Goal: Find specific page/section: Find specific page/section

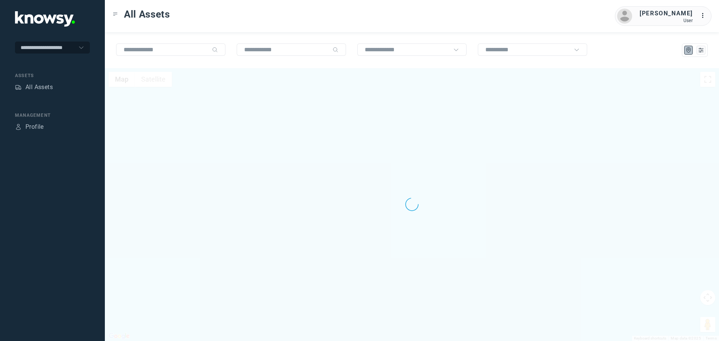
click at [49, 79] on nav "Assets All Assets" at bounding box center [52, 82] width 75 height 21
click at [47, 86] on div "All Assets" at bounding box center [38, 87] width 27 height 9
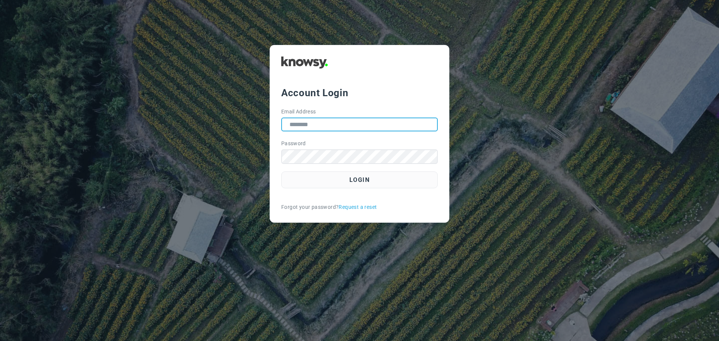
type input "**********"
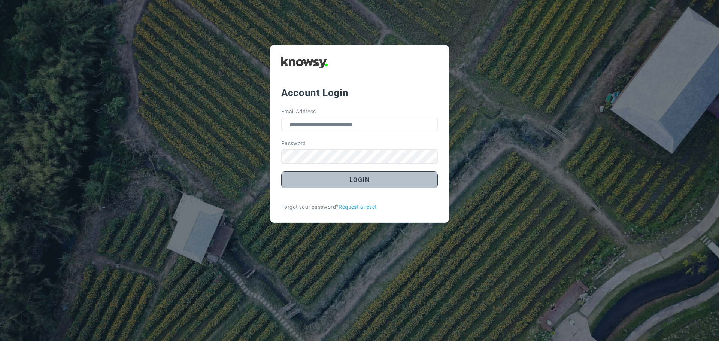
click at [373, 178] on button "Login" at bounding box center [359, 180] width 157 height 17
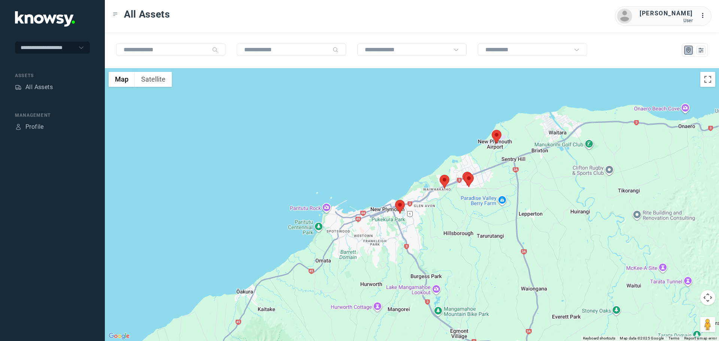
drag, startPoint x: 493, startPoint y: 142, endPoint x: 487, endPoint y: 213, distance: 71.0
click at [487, 213] on div at bounding box center [412, 204] width 614 height 273
click at [492, 130] on area at bounding box center [492, 130] width 0 height 0
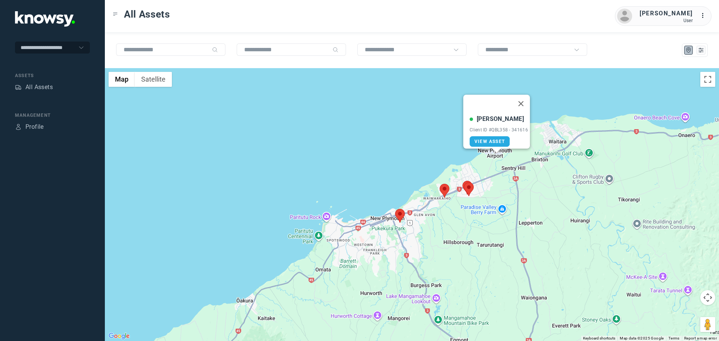
click at [526, 101] on button "Close" at bounding box center [521, 104] width 18 height 18
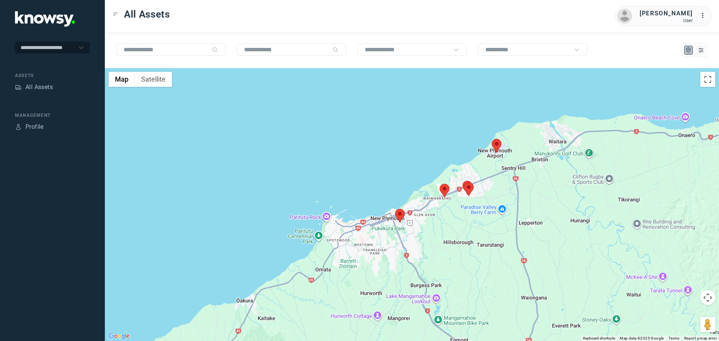
click at [464, 182] on area at bounding box center [464, 182] width 0 height 0
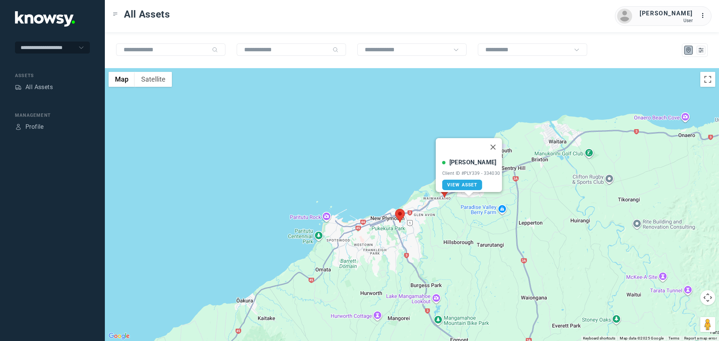
click at [502, 144] on button "Close" at bounding box center [493, 147] width 18 height 18
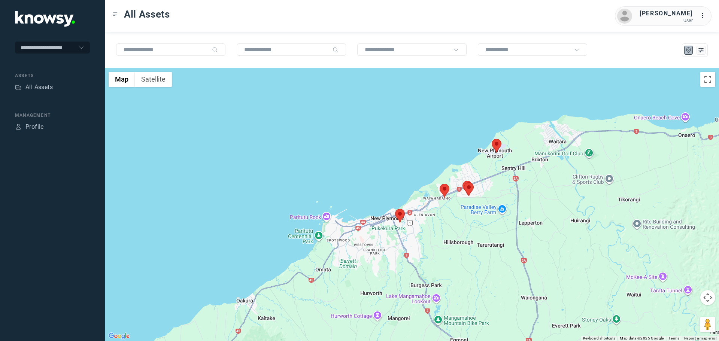
click at [440, 184] on area at bounding box center [440, 184] width 0 height 0
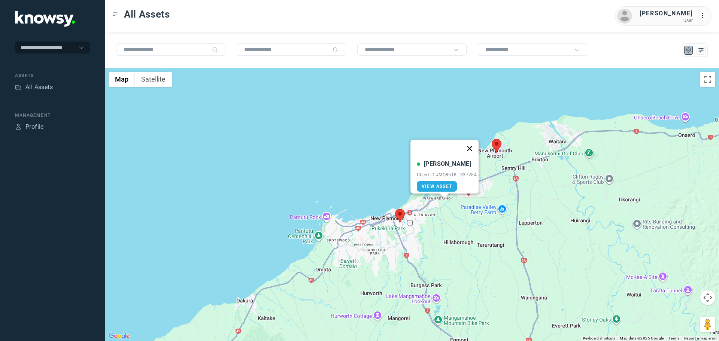
click at [470, 145] on button "Close" at bounding box center [470, 149] width 18 height 18
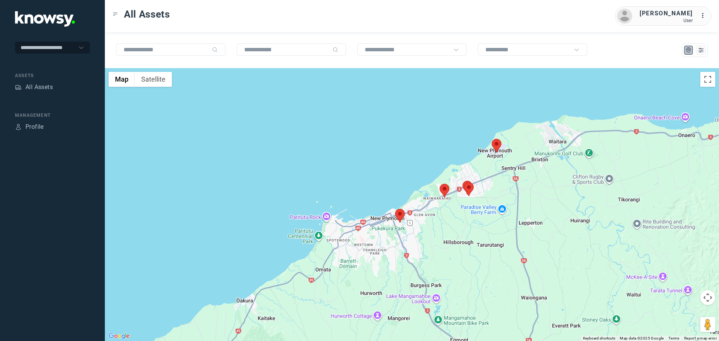
click at [395, 209] on area at bounding box center [395, 209] width 0 height 0
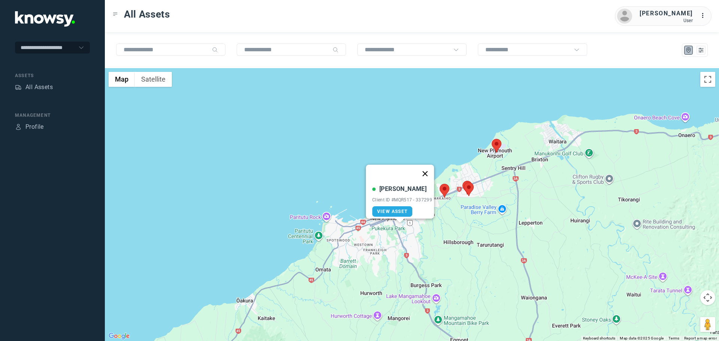
click at [428, 171] on button "Close" at bounding box center [425, 174] width 18 height 18
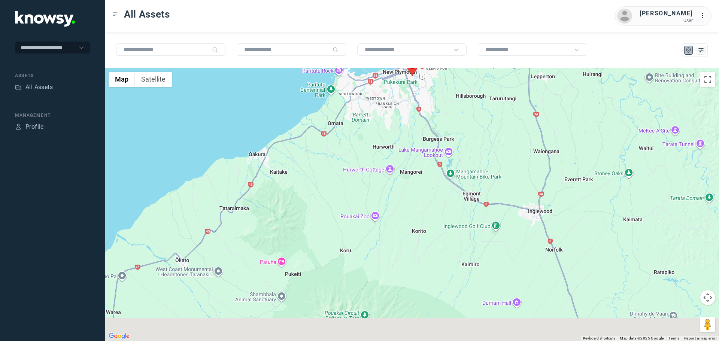
drag, startPoint x: 571, startPoint y: 300, endPoint x: 496, endPoint y: 109, distance: 205.0
click at [496, 109] on div at bounding box center [412, 204] width 614 height 273
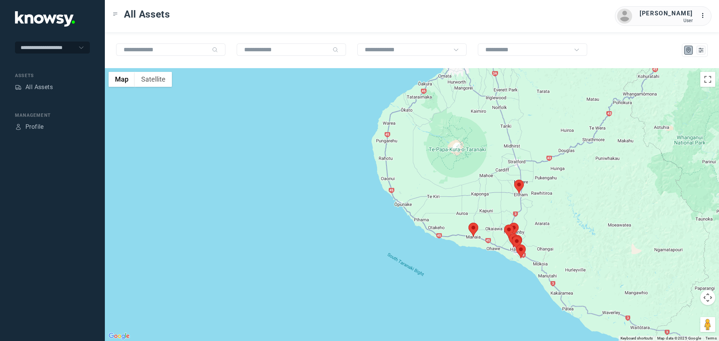
drag, startPoint x: 535, startPoint y: 289, endPoint x: 515, endPoint y: 179, distance: 111.9
click at [516, 151] on div at bounding box center [412, 204] width 614 height 273
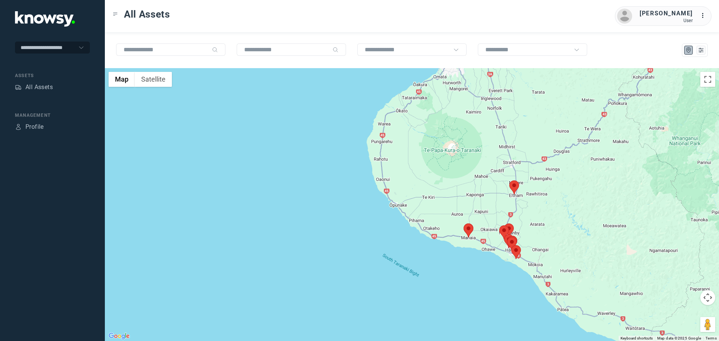
click at [509, 181] on area at bounding box center [509, 181] width 0 height 0
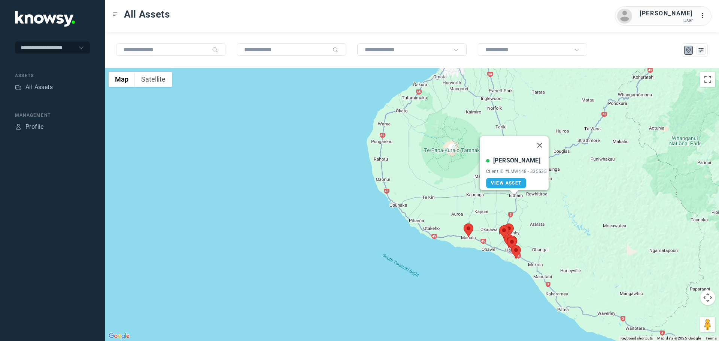
click at [545, 145] on button "Close" at bounding box center [540, 145] width 18 height 18
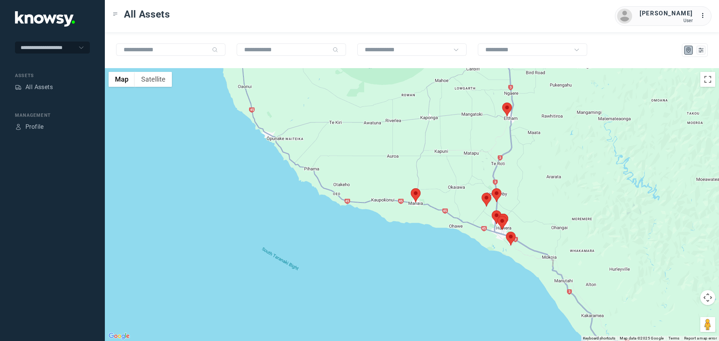
click at [411, 188] on area at bounding box center [411, 188] width 0 height 0
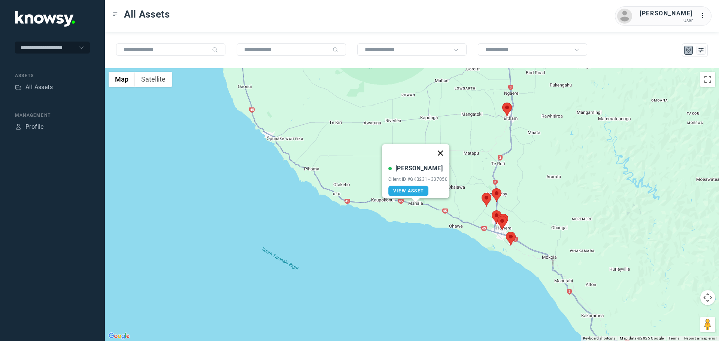
click at [442, 154] on button "Close" at bounding box center [440, 153] width 18 height 18
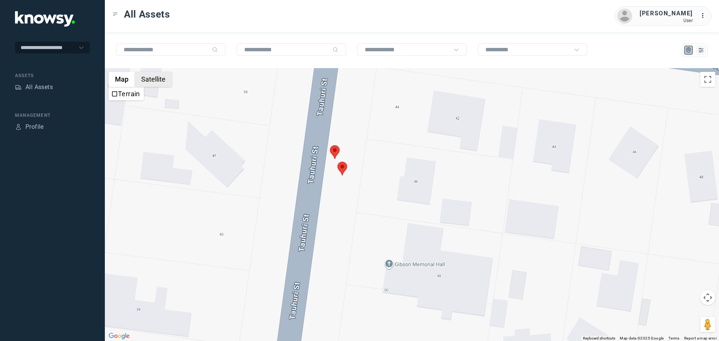
click at [162, 79] on button "Satellite" at bounding box center [153, 79] width 37 height 15
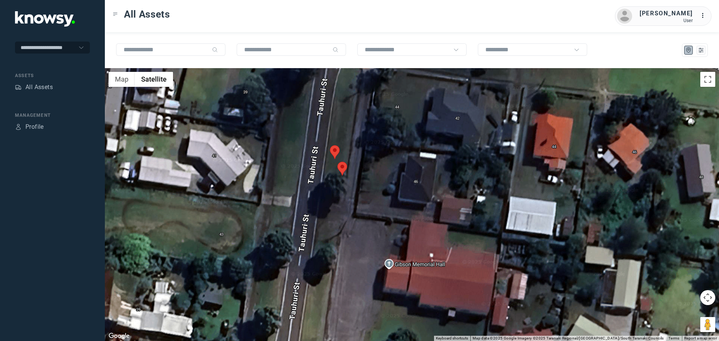
click at [330, 145] on area at bounding box center [330, 145] width 0 height 0
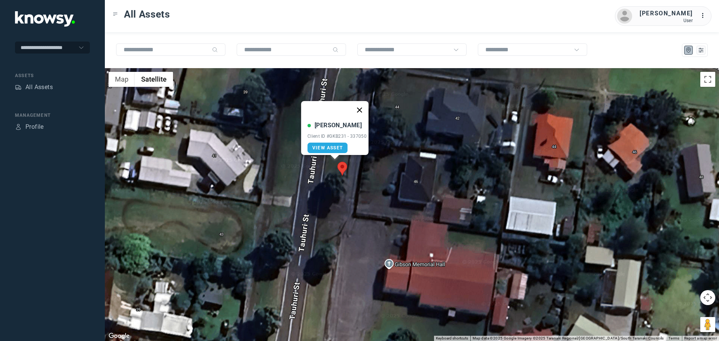
click at [358, 105] on button "Close" at bounding box center [360, 110] width 18 height 18
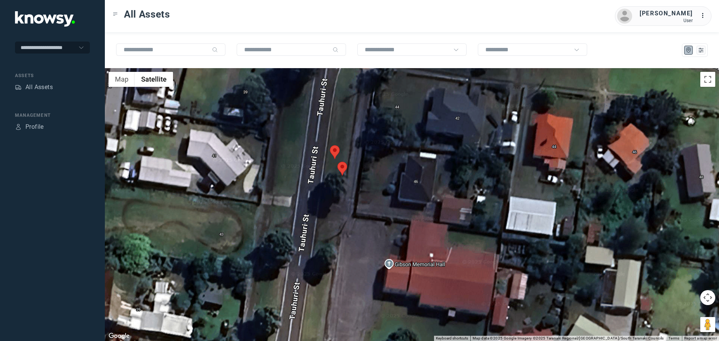
click at [337, 162] on area at bounding box center [337, 162] width 0 height 0
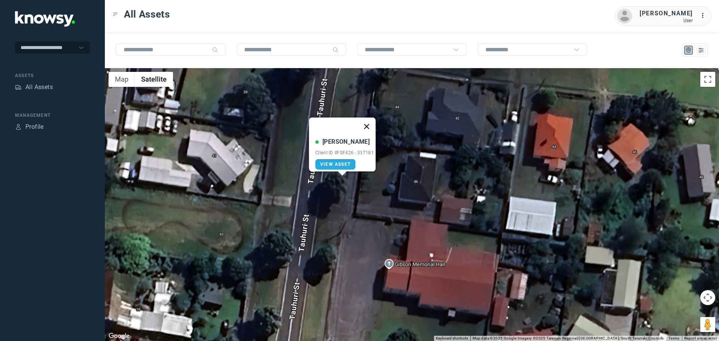
click at [369, 121] on button "Close" at bounding box center [367, 127] width 18 height 18
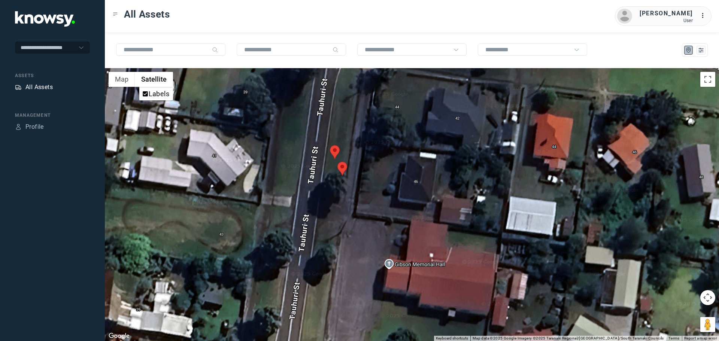
click at [46, 87] on div "All Assets" at bounding box center [38, 87] width 27 height 9
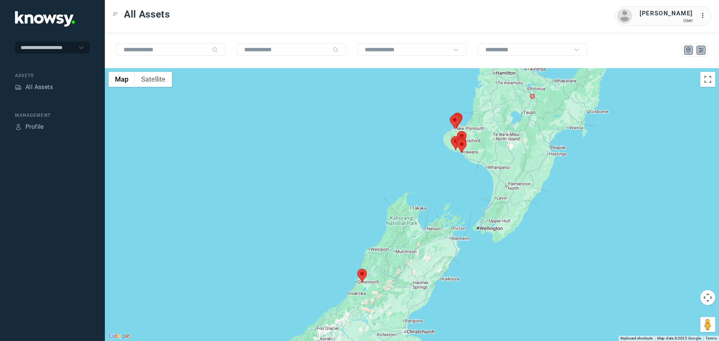
click at [702, 51] on icon "List" at bounding box center [701, 50] width 7 height 7
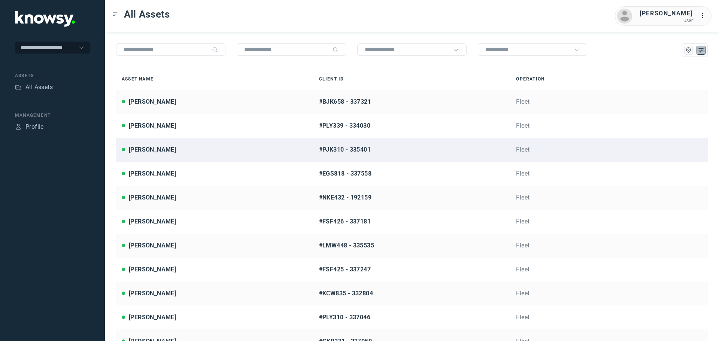
click at [151, 149] on div "[PERSON_NAME]" at bounding box center [152, 149] width 47 height 9
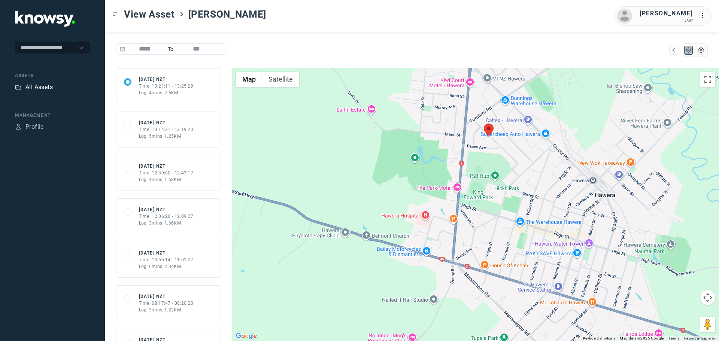
click at [43, 88] on div "All Assets" at bounding box center [38, 87] width 27 height 9
